Goal: Task Accomplishment & Management: Manage account settings

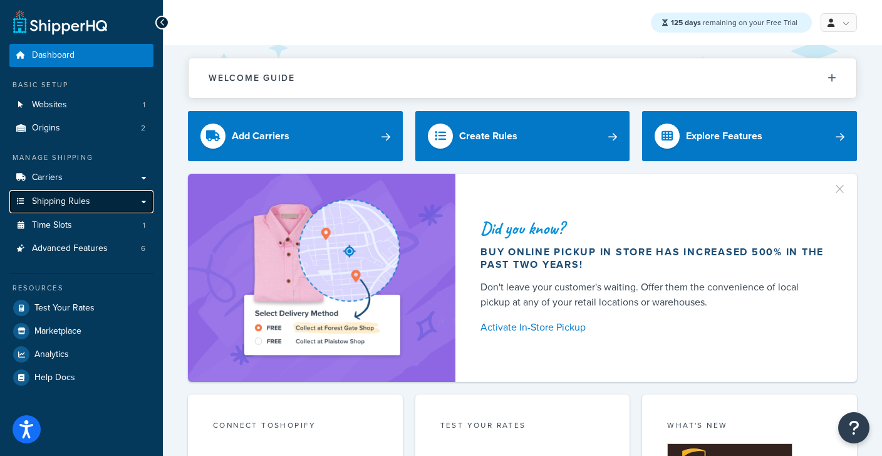
click at [65, 201] on span "Shipping Rules" at bounding box center [61, 201] width 58 height 11
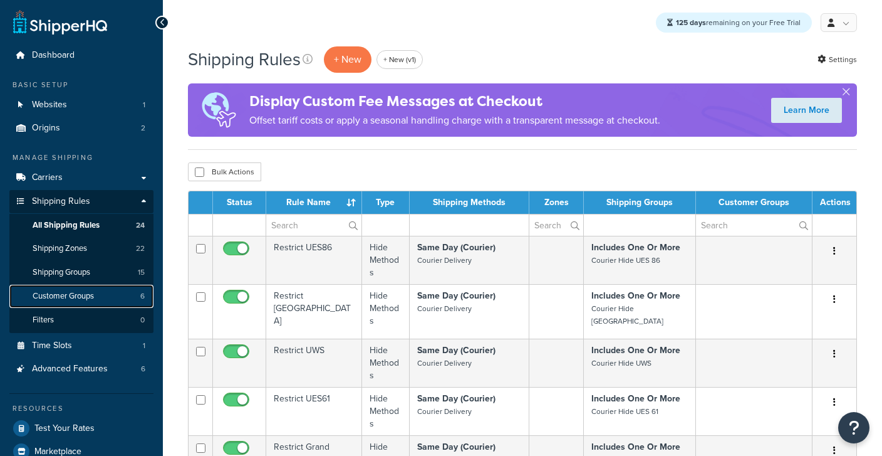
click at [68, 298] on span "Customer Groups" at bounding box center [63, 296] width 61 height 11
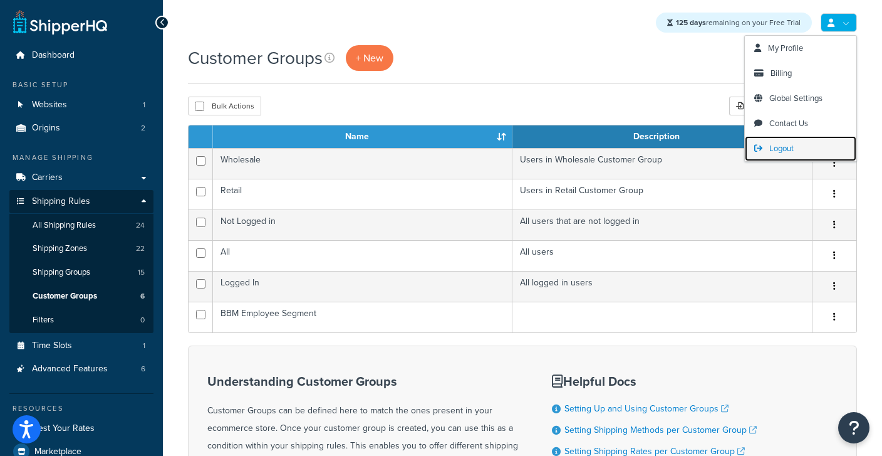
click at [777, 151] on span "Logout" at bounding box center [782, 148] width 24 height 12
